Goal: Complete application form

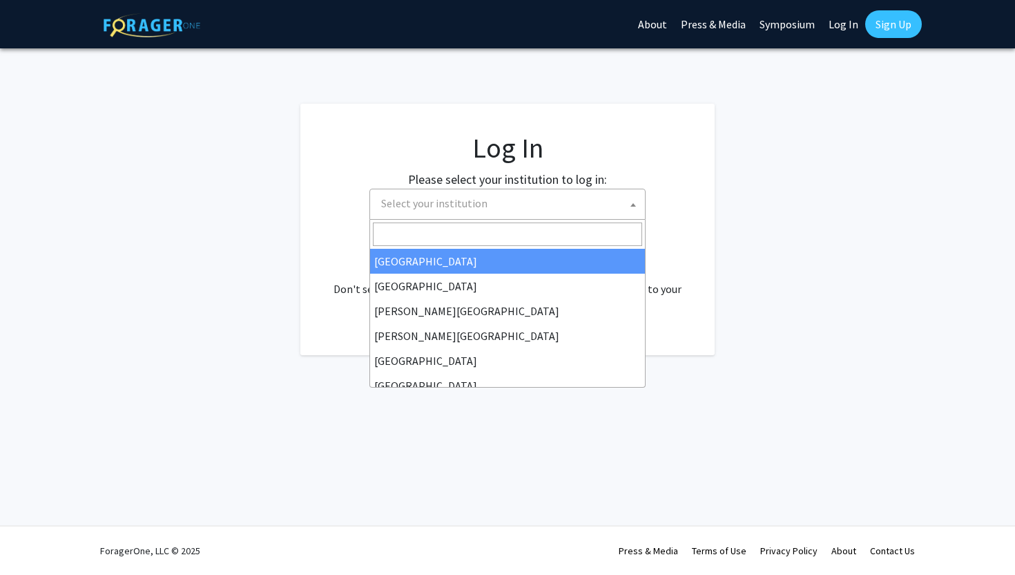
click at [537, 198] on span "Select your institution" at bounding box center [510, 203] width 269 height 28
select select "34"
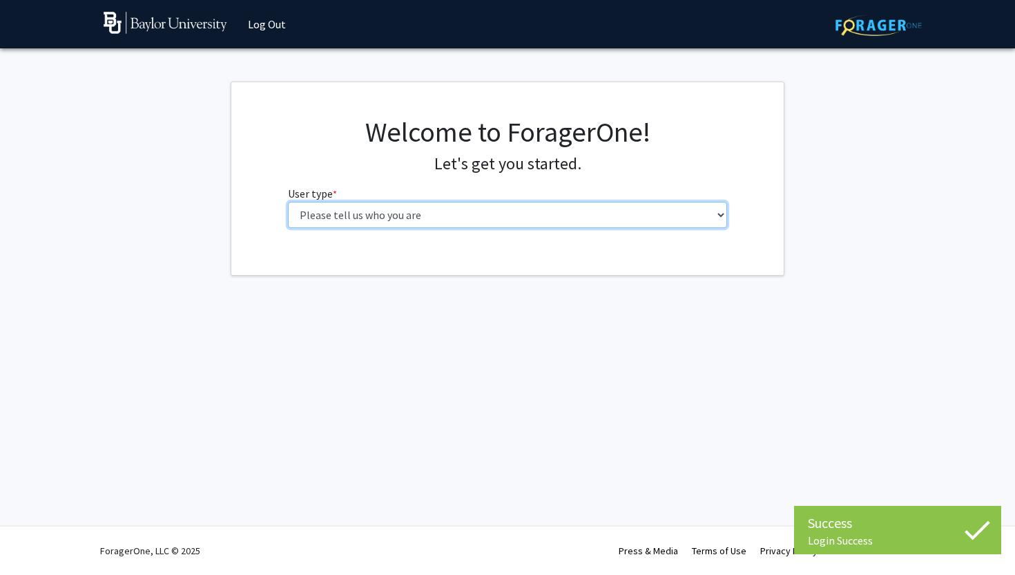
click at [417, 225] on select "Please tell us who you are Undergraduate Student Master's Student Doctoral Cand…" at bounding box center [508, 215] width 440 height 26
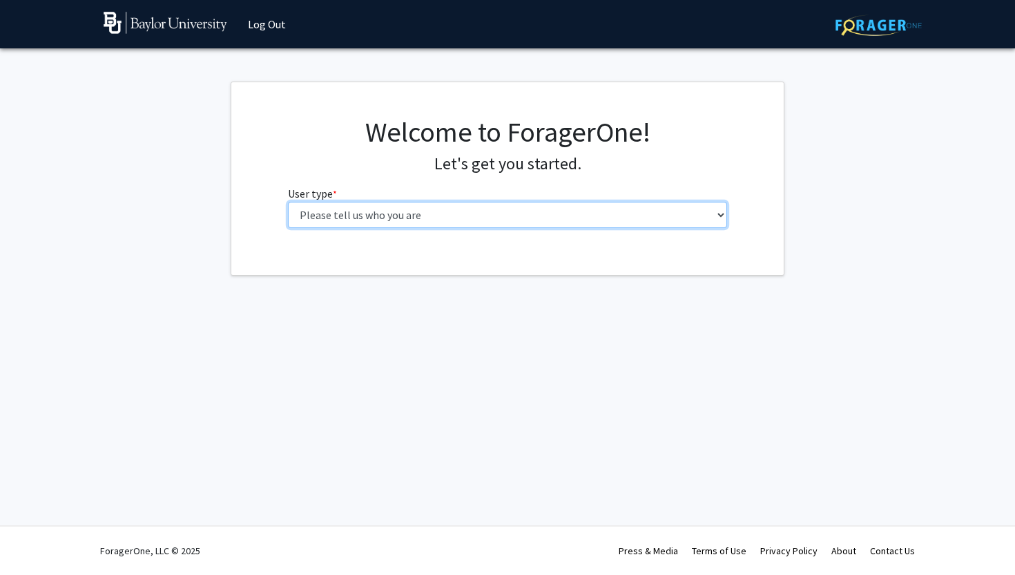
click at [663, 225] on select "Please tell us who you are Undergraduate Student Master's Student Doctoral Cand…" at bounding box center [508, 215] width 440 height 26
click at [288, 202] on select "Please tell us who you are Undergraduate Student Master's Student Doctoral Cand…" at bounding box center [508, 215] width 440 height 26
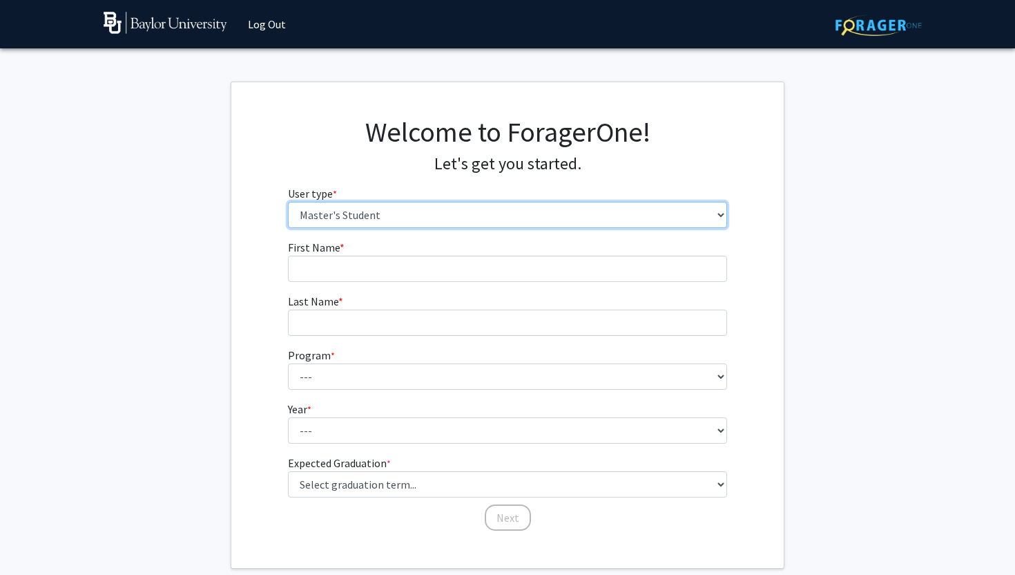
click at [657, 220] on select "Please tell us who you are Undergraduate Student Master's Student Doctoral Cand…" at bounding box center [508, 215] width 440 height 26
select select "1: undergrad"
click at [288, 202] on select "Please tell us who you are Undergraduate Student Master's Student Doctoral Cand…" at bounding box center [508, 215] width 440 height 26
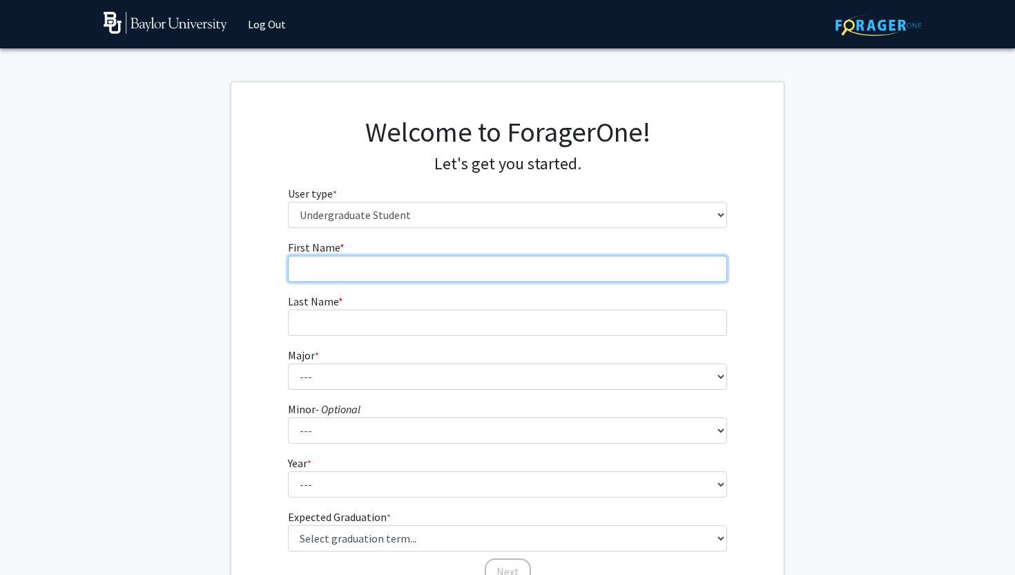
click at [616, 262] on input "First Name * required" at bounding box center [508, 269] width 440 height 26
type input "[PERSON_NAME]"
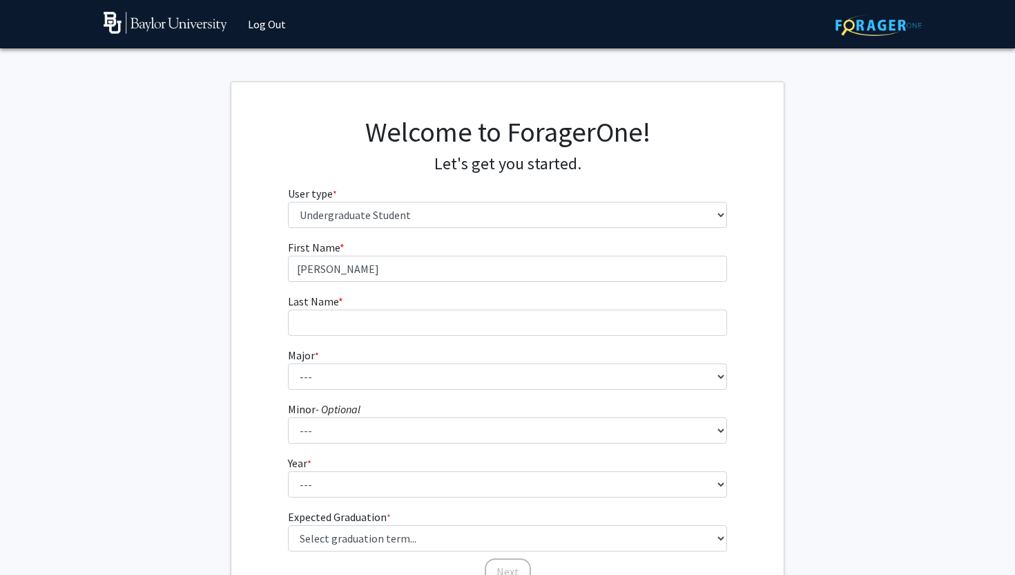
click at [614, 308] on fg-input "Last Name * required" at bounding box center [508, 314] width 440 height 43
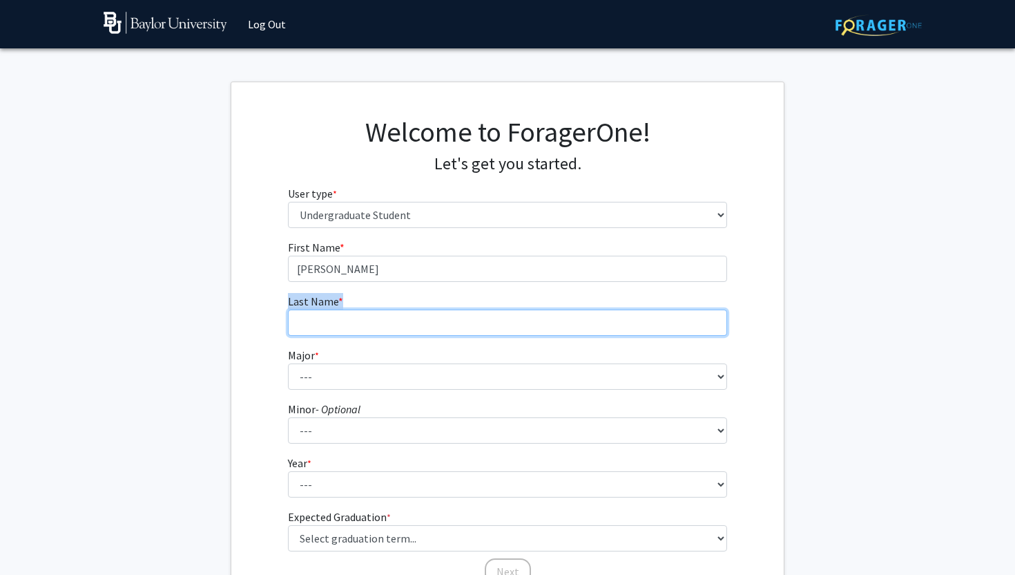
click at [615, 328] on input "Last Name * required" at bounding box center [508, 322] width 440 height 26
type input "Variale"
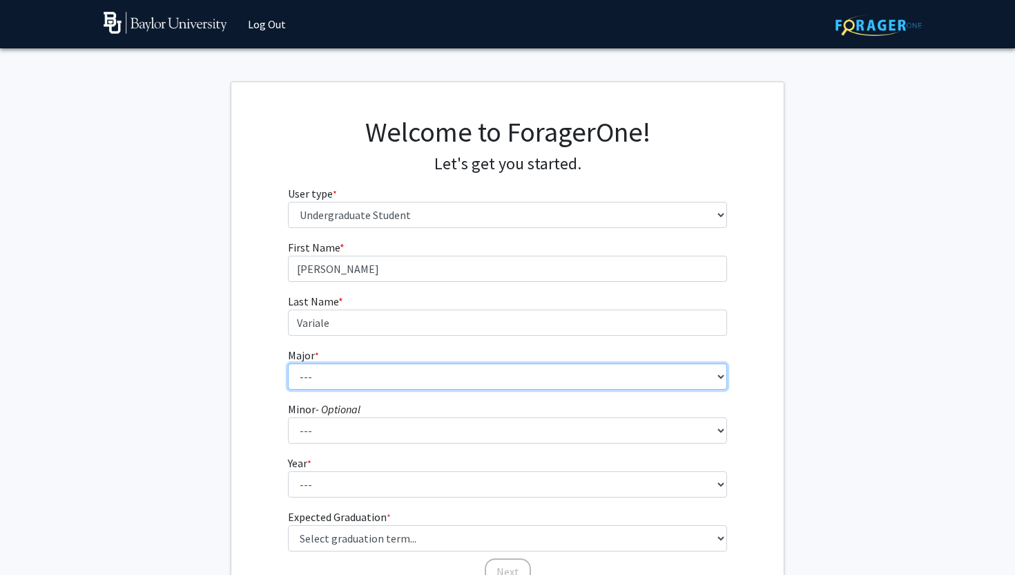
click at [608, 380] on select "--- Accounting American Studies Anthropology Apparel Design & Product Developme…" at bounding box center [508, 376] width 440 height 26
select select "92: 2757"
click at [288, 363] on select "--- Accounting American Studies Anthropology Apparel Design & Product Developme…" at bounding box center [508, 376] width 440 height 26
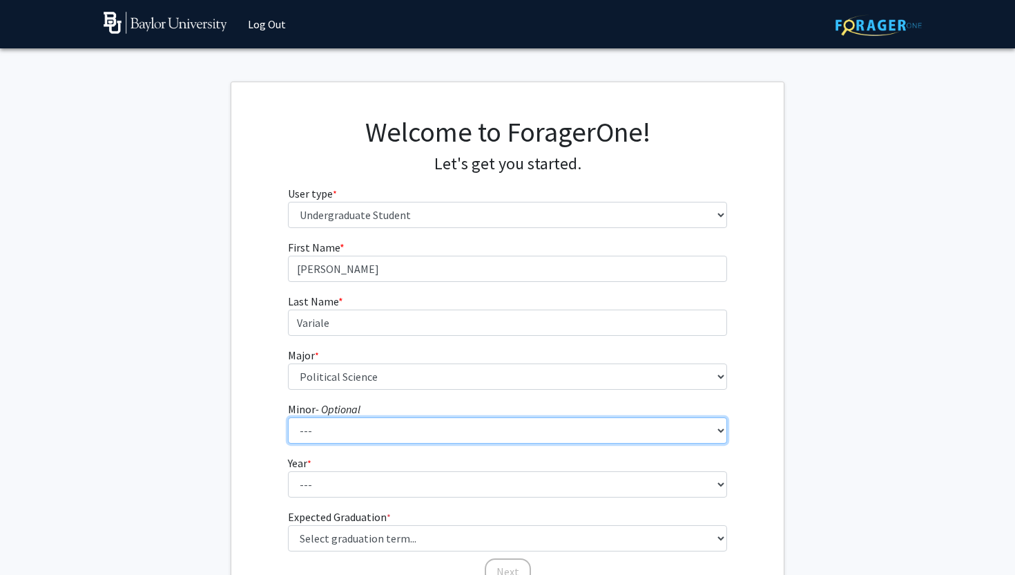
click at [599, 431] on select "--- Advertising American Sign Language American Studies Anthropology Apparel Me…" at bounding box center [508, 430] width 440 height 26
click at [288, 417] on select "--- Advertising American Sign Language American Studies Anthropology Apparel Me…" at bounding box center [508, 430] width 440 height 26
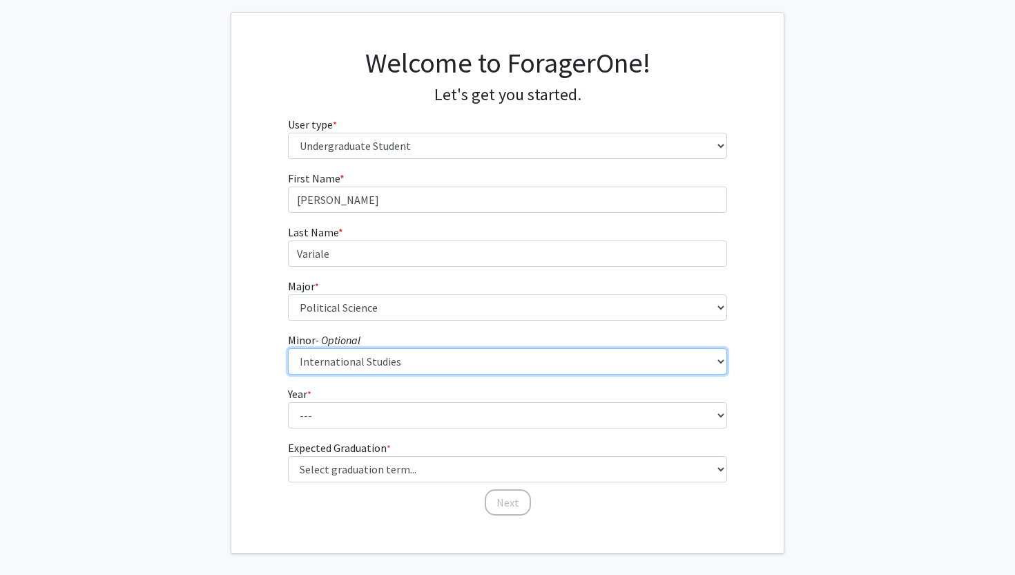
scroll to position [74, 0]
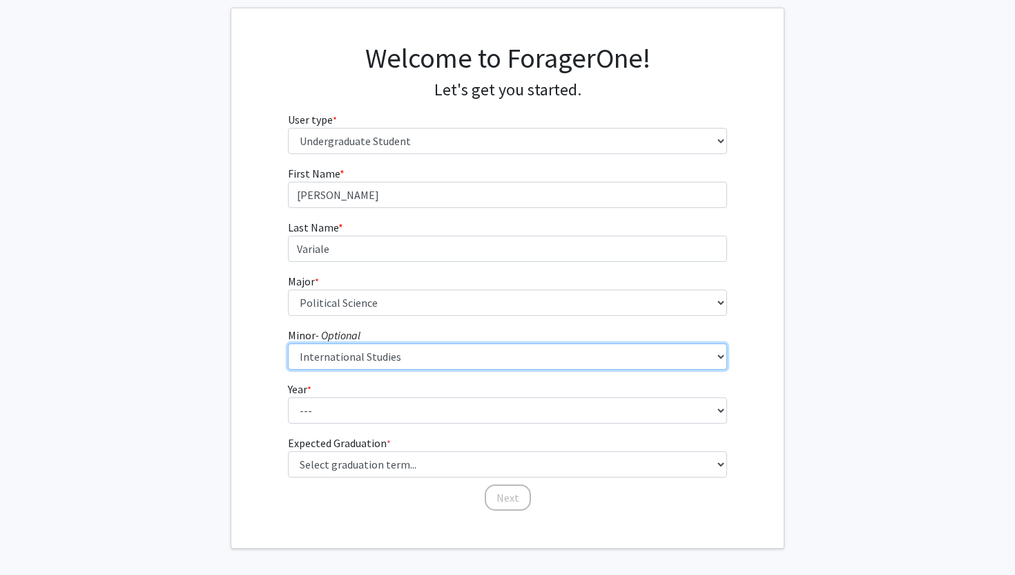
click at [635, 369] on select "--- Advertising American Sign Language American Studies Anthropology Apparel Me…" at bounding box center [508, 356] width 440 height 26
click at [288, 343] on select "--- Advertising American Sign Language American Studies Anthropology Apparel Me…" at bounding box center [508, 356] width 440 height 26
click at [624, 358] on select "--- Advertising American Sign Language American Studies Anthropology Apparel Me…" at bounding box center [508, 356] width 440 height 26
select select "52: 2115"
click at [288, 343] on select "--- Advertising American Sign Language American Studies Anthropology Apparel Me…" at bounding box center [508, 356] width 440 height 26
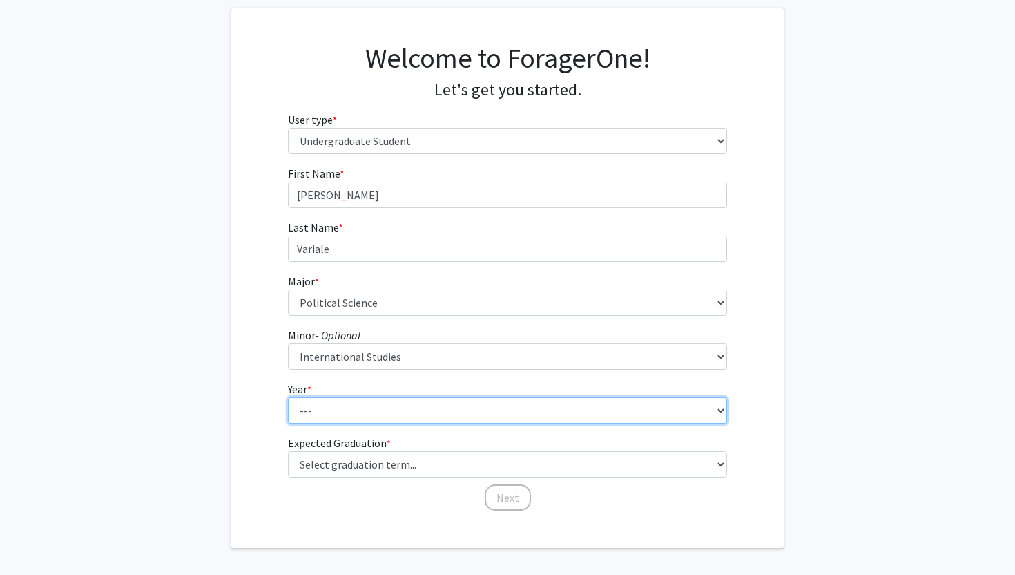
click at [519, 405] on select "--- First-year Sophomore Junior Senior Postbaccalaureate Certificate" at bounding box center [508, 410] width 440 height 26
select select "4: senior"
click at [288, 397] on select "--- First-year Sophomore Junior Senior Postbaccalaureate Certificate" at bounding box center [508, 410] width 440 height 26
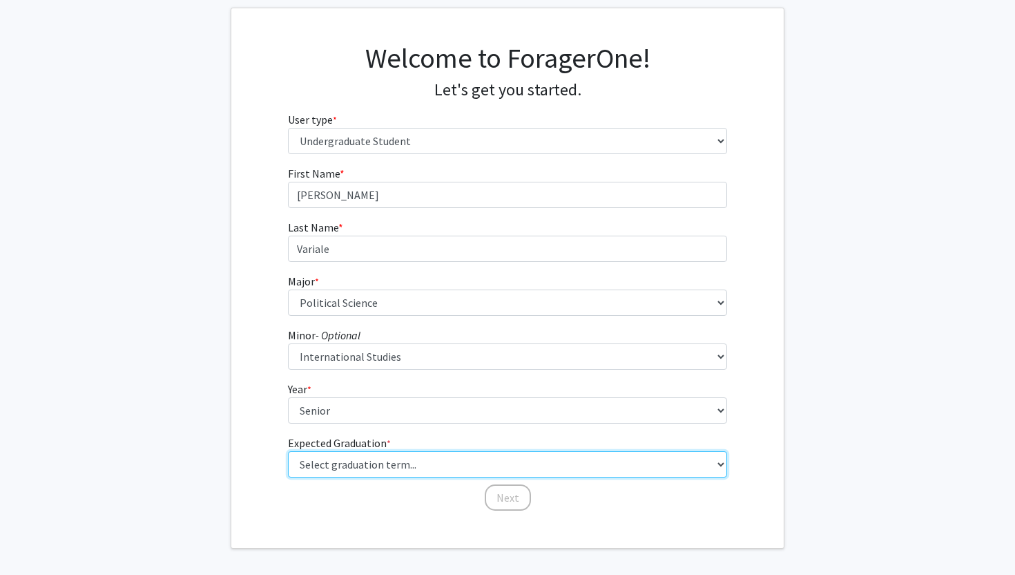
click at [519, 459] on select "Select graduation term... Spring 2025 Summer 2025 Fall 2025 Winter 2025 Spring …" at bounding box center [508, 464] width 440 height 26
select select "5: spring_2026"
click at [288, 451] on select "Select graduation term... Spring 2025 Summer 2025 Fall 2025 Winter 2025 Spring …" at bounding box center [508, 464] width 440 height 26
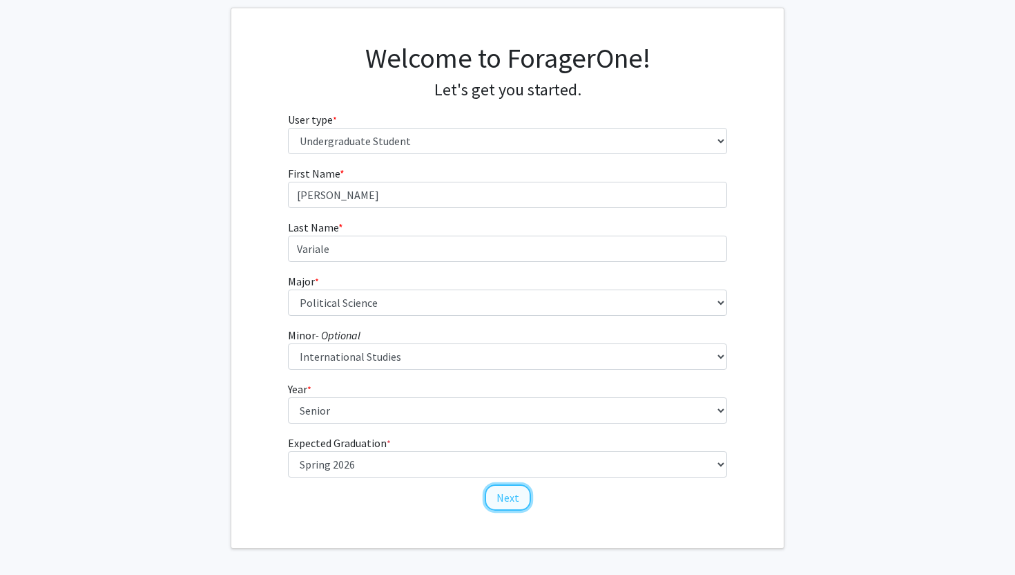
click at [510, 488] on button "Next" at bounding box center [508, 497] width 46 height 26
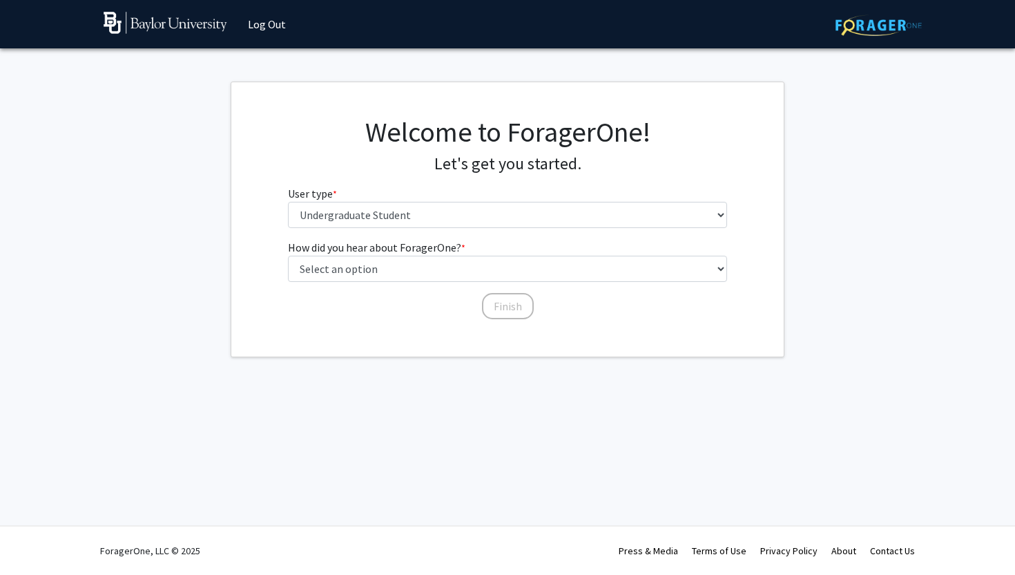
scroll to position [0, 0]
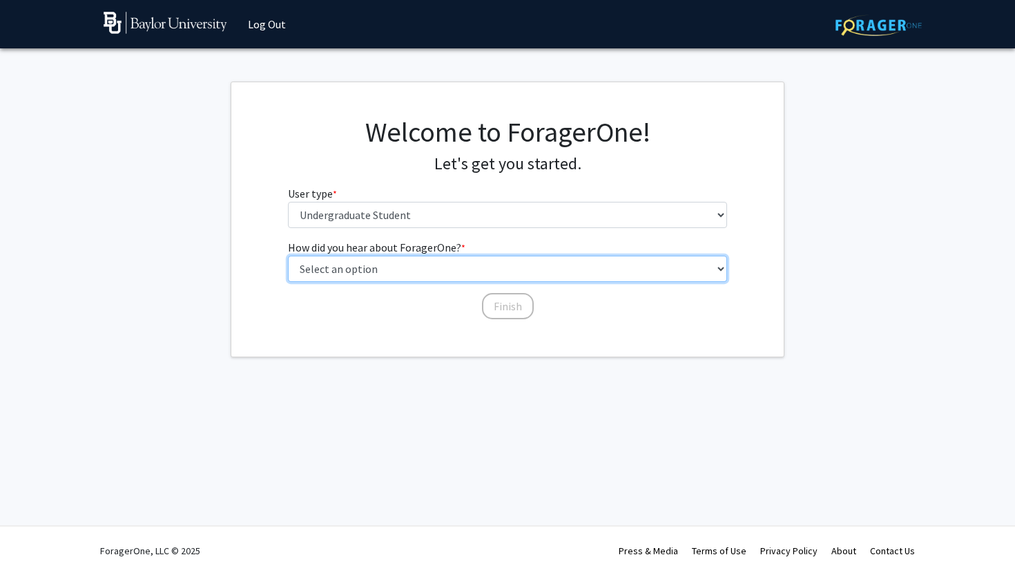
click at [543, 265] on select "Select an option Peer/student recommendation Faculty/staff recommendation Unive…" at bounding box center [508, 269] width 440 height 26
click at [288, 256] on select "Select an option Peer/student recommendation Faculty/staff recommendation Unive…" at bounding box center [508, 269] width 440 height 26
click at [502, 277] on select "Select an option Peer/student recommendation Faculty/staff recommendation Unive…" at bounding box center [508, 269] width 440 height 26
select select "4: university_email"
click at [288, 256] on select "Select an option Peer/student recommendation Faculty/staff recommendation Unive…" at bounding box center [508, 269] width 440 height 26
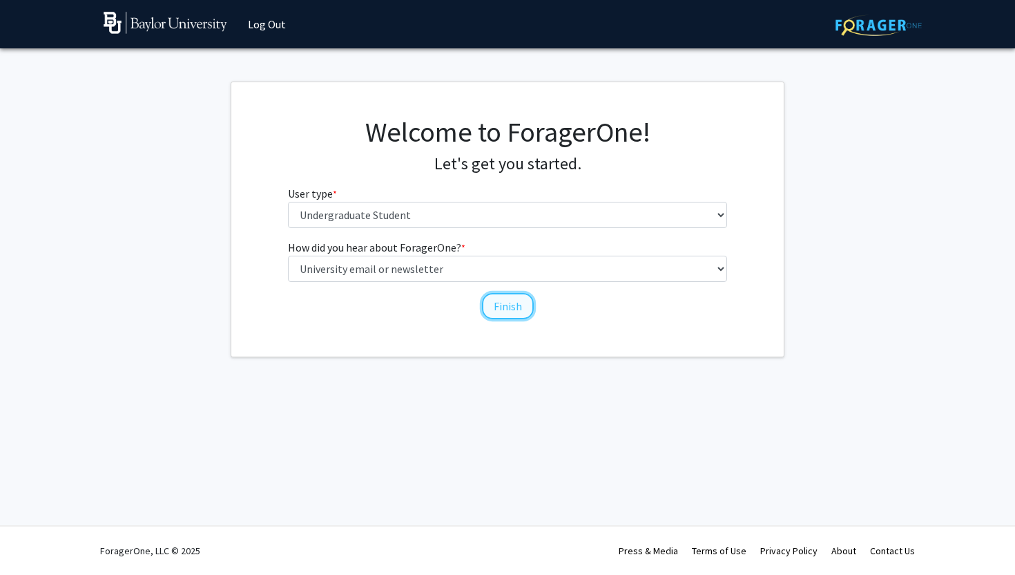
click at [494, 300] on button "Finish" at bounding box center [508, 306] width 52 height 26
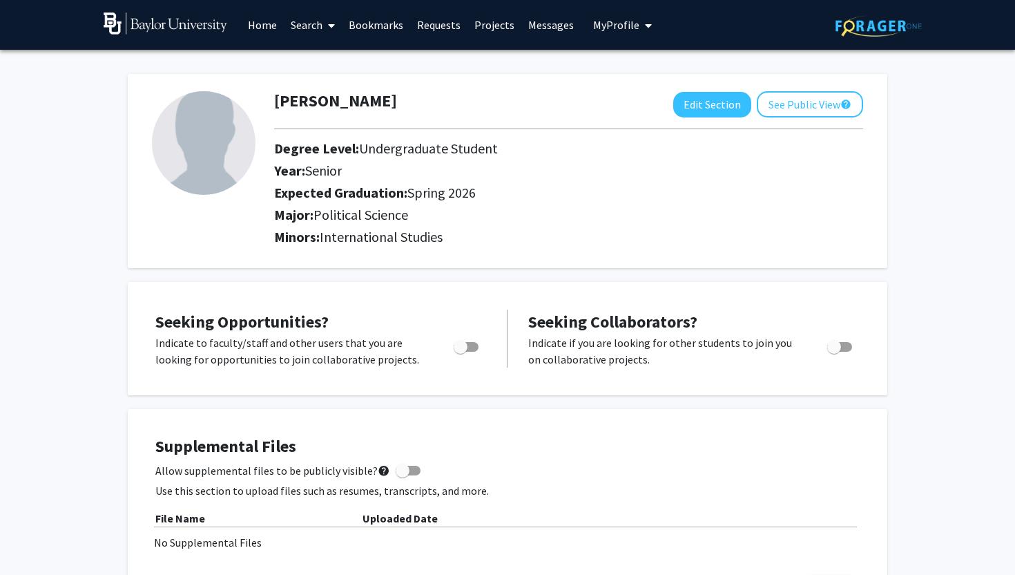
click at [311, 33] on link "Search" at bounding box center [313, 25] width 58 height 48
click at [333, 64] on span "Faculty/Staff" at bounding box center [335, 64] width 102 height 28
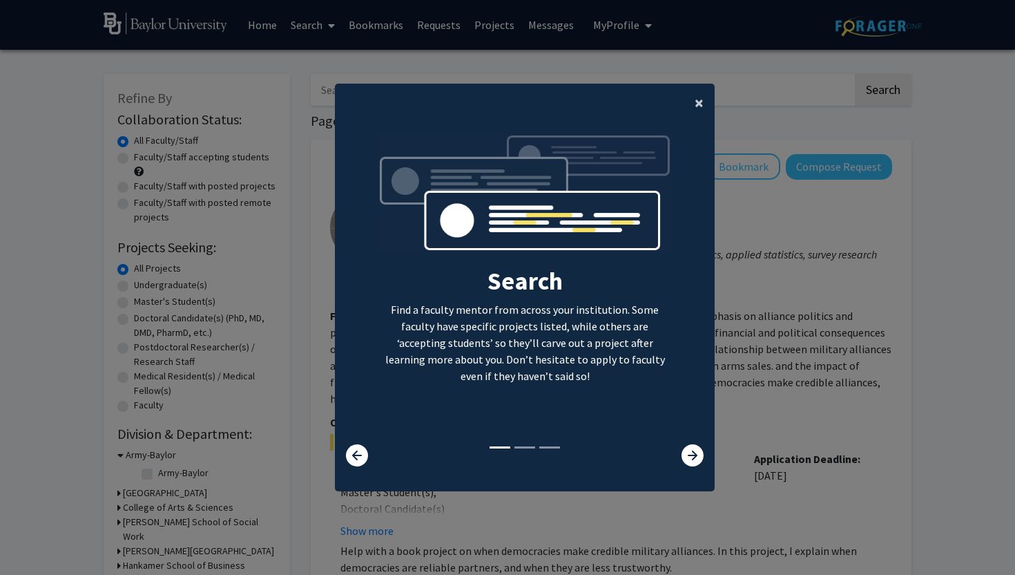
click at [700, 95] on span "×" at bounding box center [699, 102] width 9 height 21
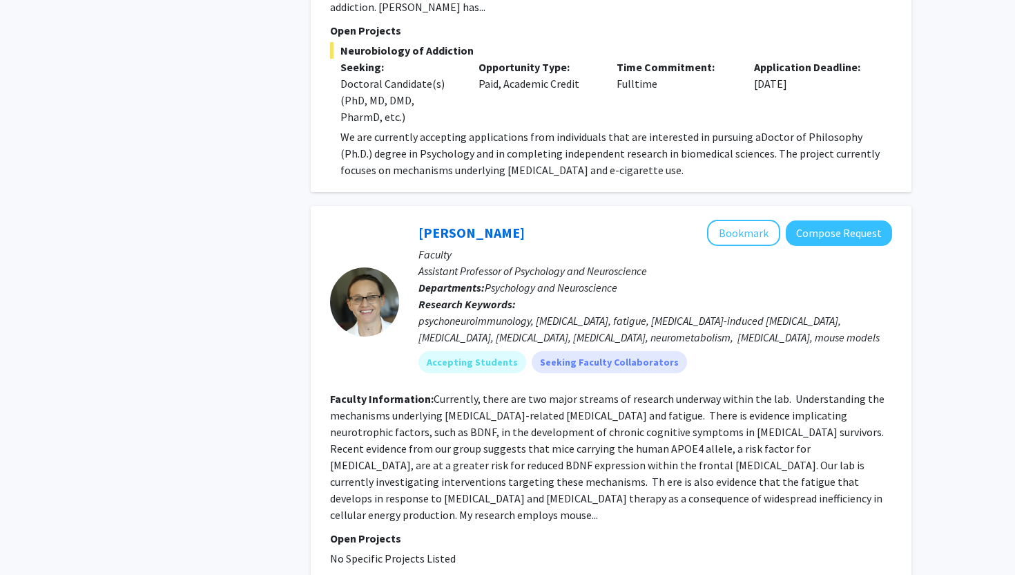
scroll to position [1929, 0]
